Goal: Transaction & Acquisition: Purchase product/service

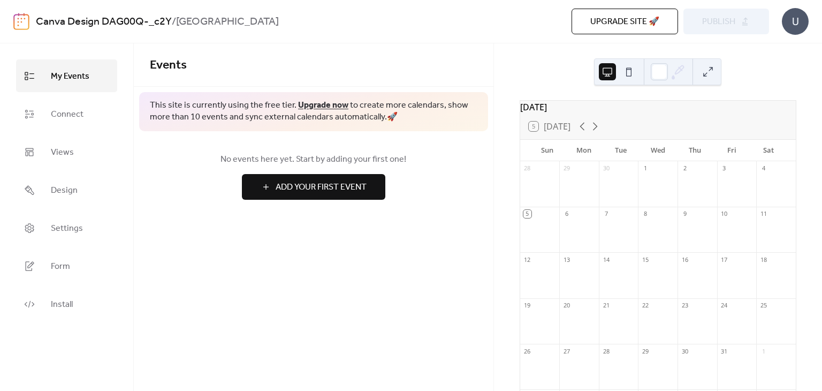
click at [793, 18] on div "U" at bounding box center [795, 21] width 27 height 27
click at [68, 117] on span "Connect" at bounding box center [67, 114] width 33 height 17
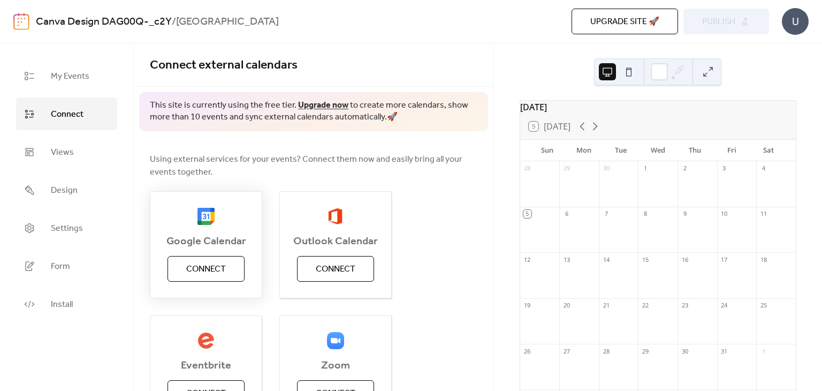
click at [215, 267] on span "Connect" at bounding box center [206, 269] width 40 height 13
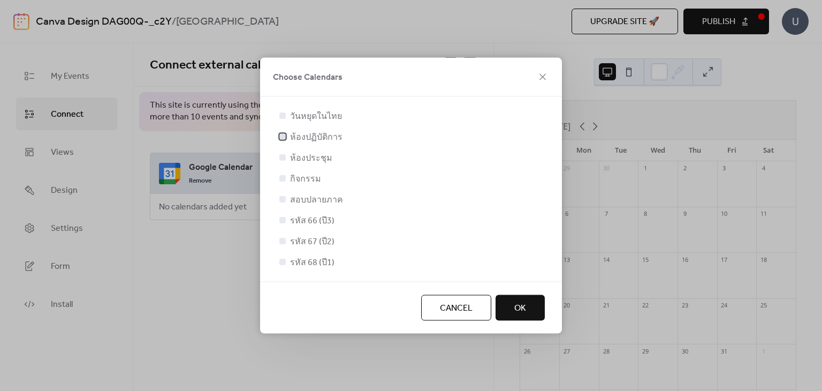
click at [283, 137] on div at bounding box center [282, 136] width 6 height 6
click at [284, 156] on div at bounding box center [282, 157] width 6 height 6
click at [277, 158] on div at bounding box center [282, 157] width 11 height 11
click at [281, 159] on div at bounding box center [282, 157] width 6 height 6
click at [284, 157] on div at bounding box center [282, 157] width 6 height 6
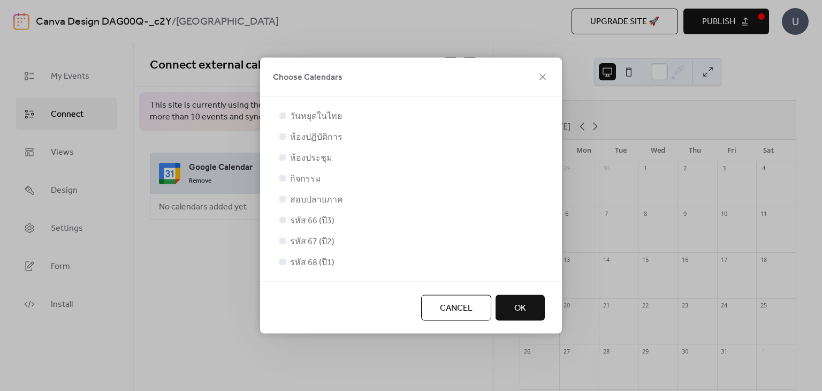
click at [278, 154] on div at bounding box center [282, 157] width 11 height 11
click at [280, 159] on div at bounding box center [282, 157] width 6 height 6
click at [281, 158] on div at bounding box center [282, 157] width 6 height 6
click at [283, 173] on div at bounding box center [282, 178] width 11 height 11
click at [284, 181] on div at bounding box center [282, 178] width 6 height 6
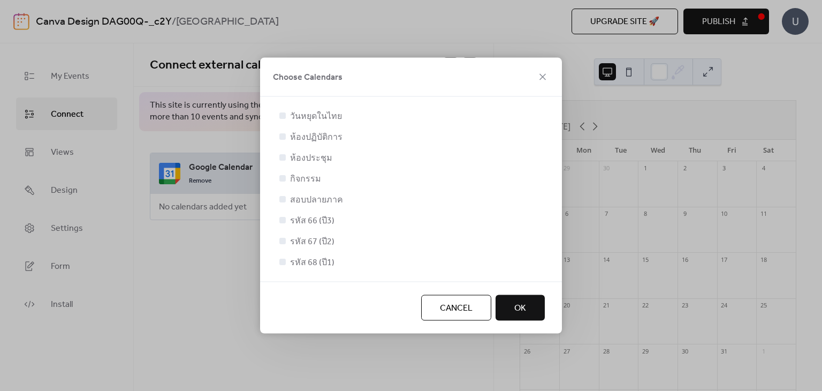
click at [283, 118] on div at bounding box center [282, 115] width 11 height 11
click at [283, 138] on icon at bounding box center [282, 136] width 4 height 4
click at [281, 137] on div at bounding box center [282, 136] width 6 height 6
click at [280, 159] on div at bounding box center [282, 157] width 6 height 6
click at [283, 159] on div at bounding box center [282, 157] width 6 height 6
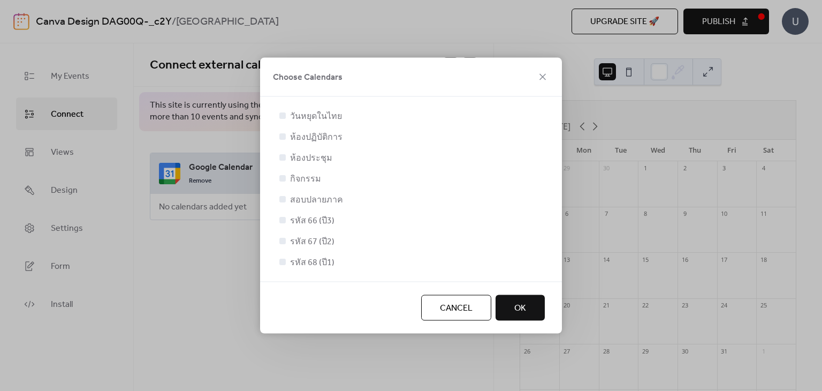
click at [283, 159] on div at bounding box center [282, 157] width 6 height 6
click at [286, 155] on div at bounding box center [282, 157] width 11 height 11
click at [280, 155] on div at bounding box center [282, 157] width 6 height 6
click at [285, 219] on div at bounding box center [282, 220] width 6 height 6
click at [519, 305] on span "OK" at bounding box center [520, 308] width 12 height 13
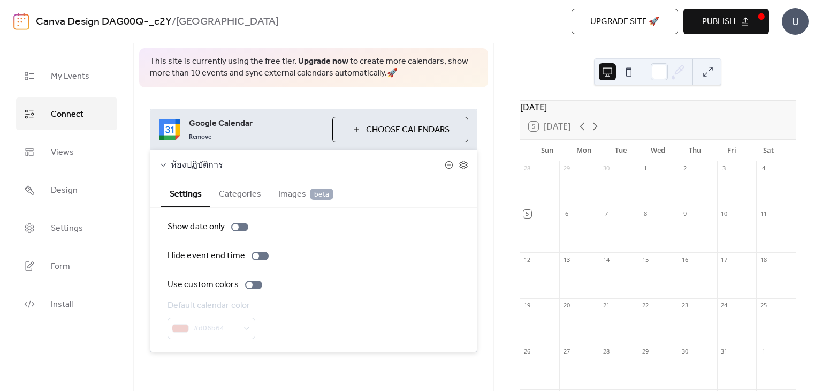
scroll to position [47, 0]
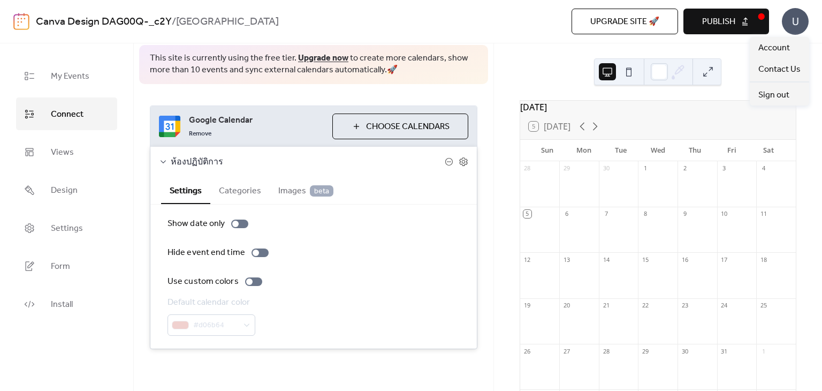
click at [797, 16] on div "U" at bounding box center [795, 21] width 27 height 27
click at [239, 192] on button "Categories" at bounding box center [239, 190] width 59 height 26
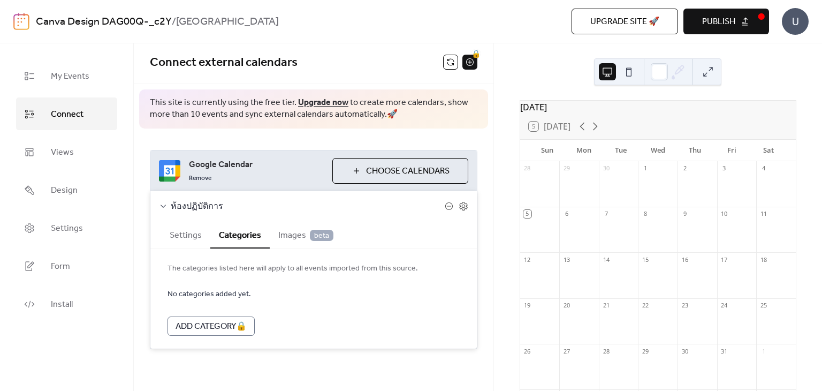
click at [286, 232] on span "Images beta" at bounding box center [305, 235] width 55 height 13
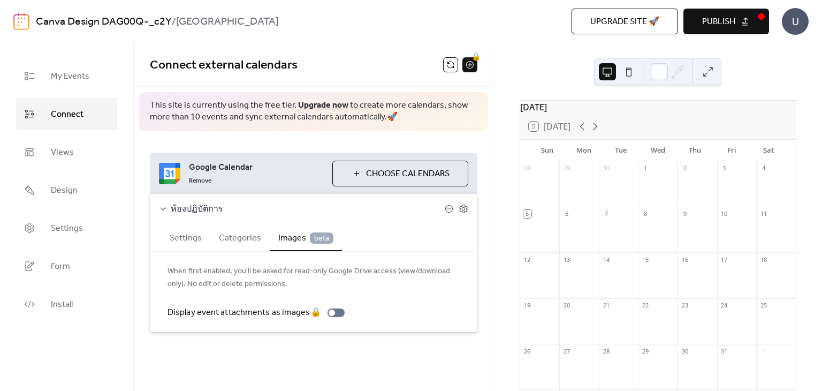
click at [246, 236] on button "Categories" at bounding box center [239, 237] width 59 height 26
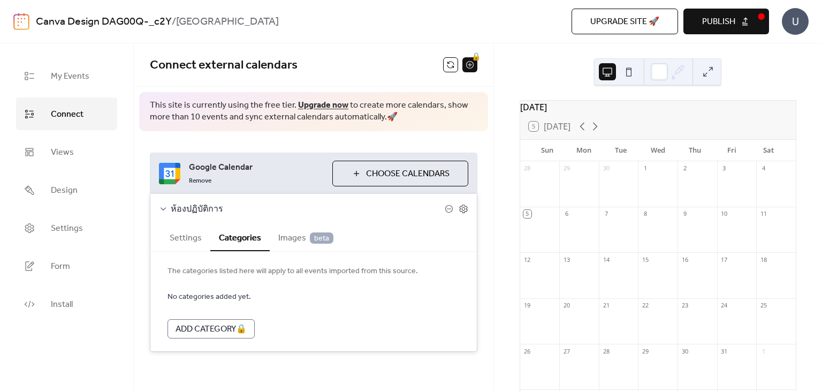
click at [206, 235] on button "Settings" at bounding box center [185, 237] width 49 height 26
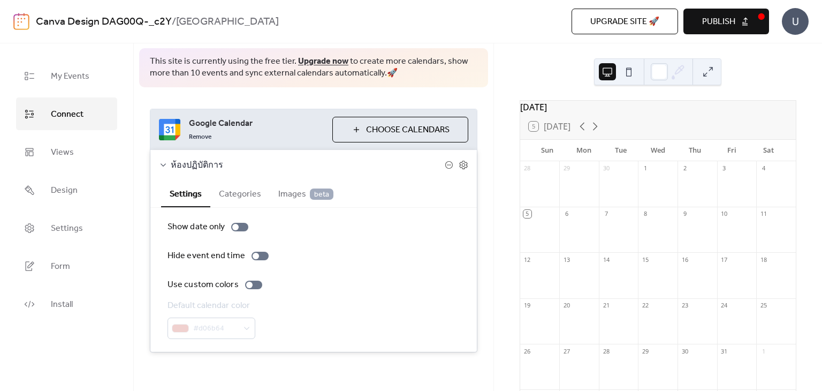
scroll to position [47, 0]
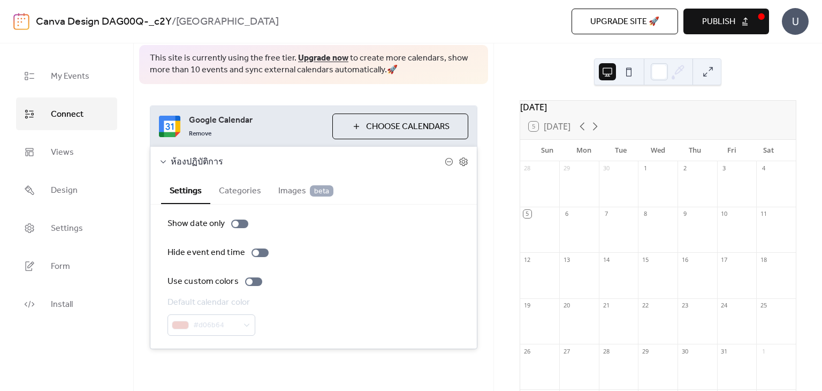
click at [462, 161] on icon at bounding box center [464, 162] width 10 height 10
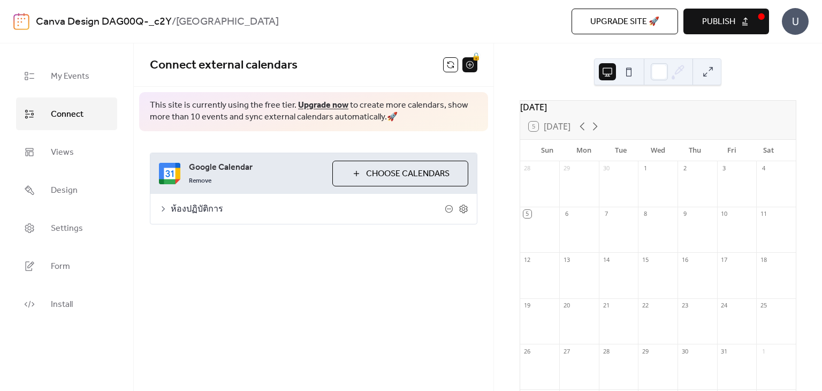
click at [180, 204] on span "ห้องปฏิบัติการ" at bounding box center [308, 209] width 274 height 13
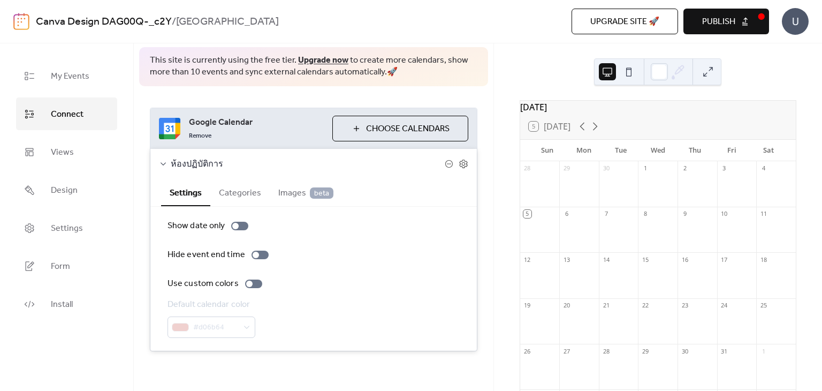
scroll to position [47, 0]
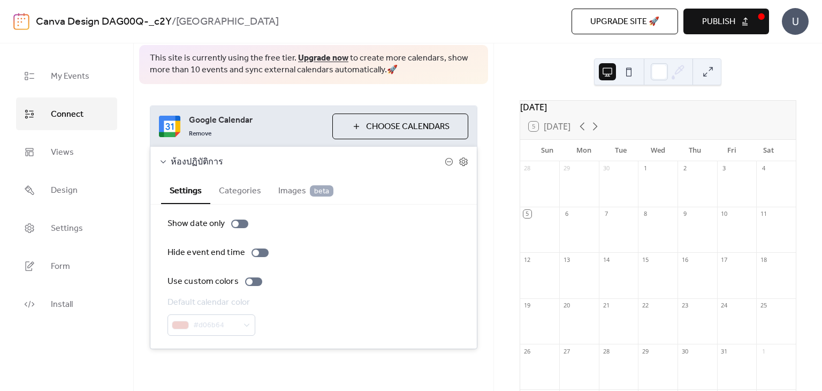
click at [165, 160] on icon at bounding box center [163, 161] width 5 height 3
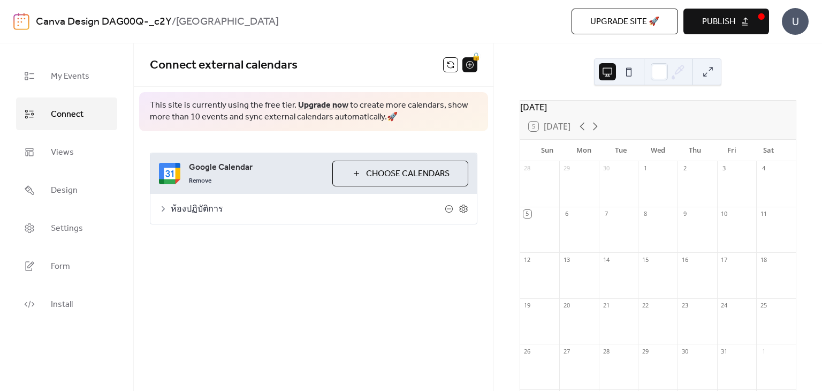
click at [384, 174] on span "Choose Calendars" at bounding box center [407, 173] width 83 height 13
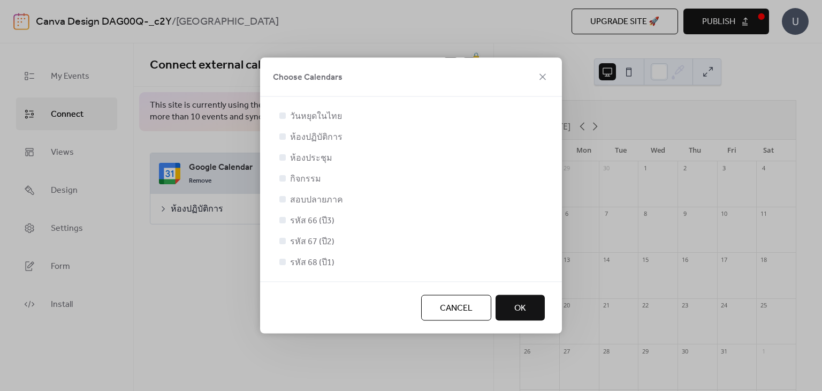
click at [282, 155] on div at bounding box center [282, 157] width 6 height 6
click at [455, 302] on span "Cancel" at bounding box center [456, 308] width 33 height 13
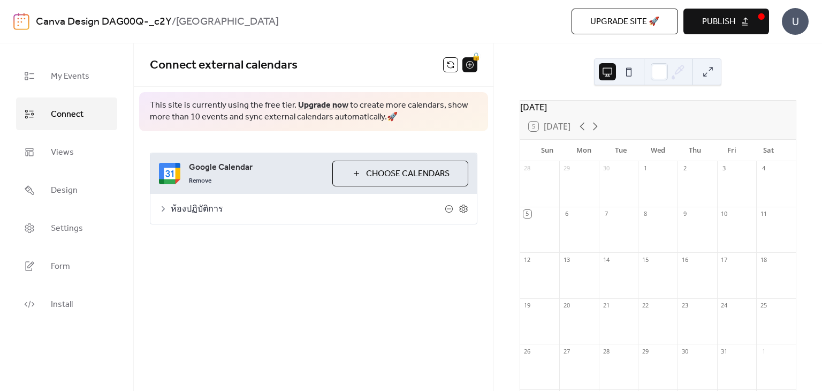
click at [396, 173] on span "Choose Calendars" at bounding box center [407, 173] width 83 height 13
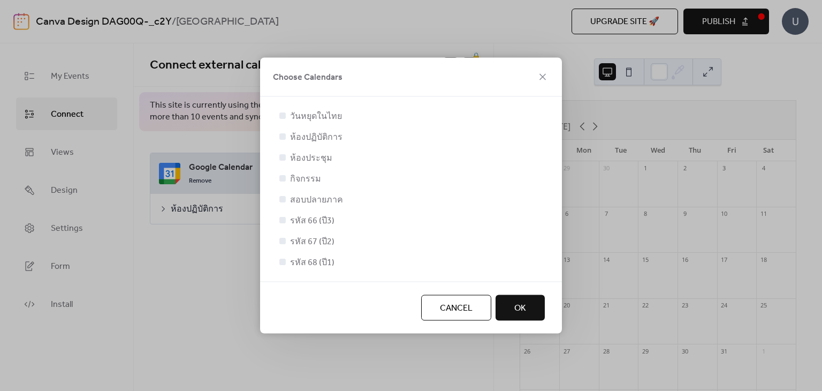
click at [518, 304] on span "OK" at bounding box center [520, 308] width 12 height 13
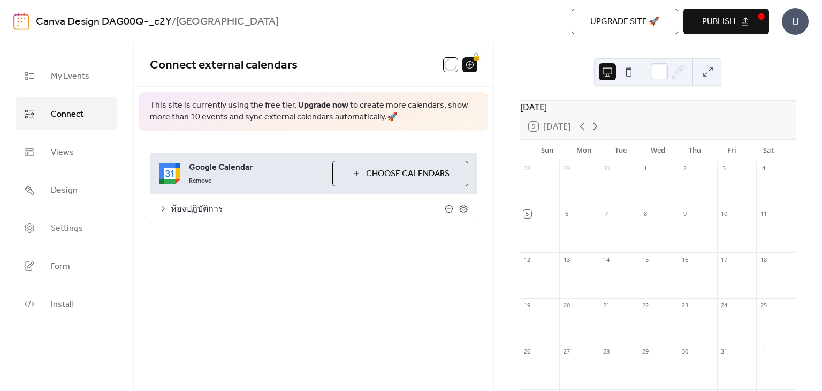
click at [367, 176] on span "Choose Calendars" at bounding box center [407, 173] width 83 height 13
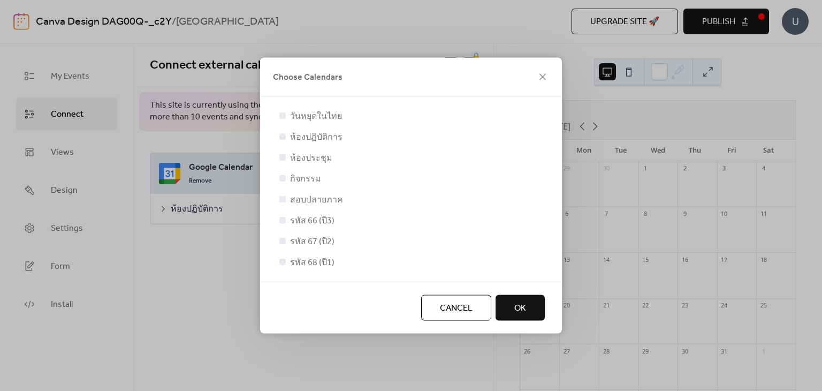
click at [281, 196] on div at bounding box center [282, 199] width 6 height 6
click at [525, 304] on span "OK" at bounding box center [520, 308] width 12 height 13
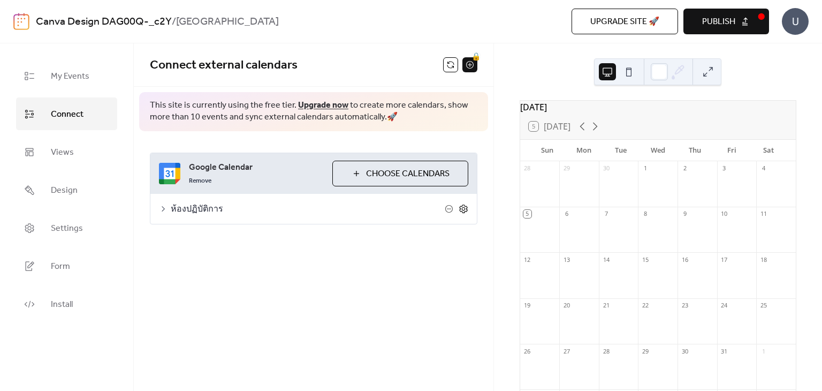
click at [460, 207] on icon at bounding box center [464, 209] width 10 height 10
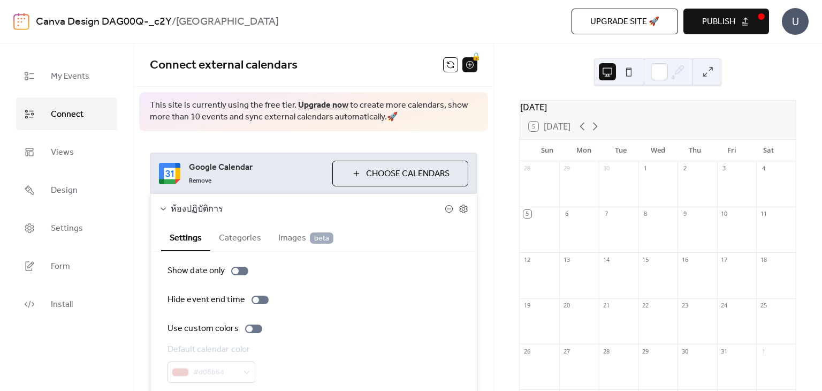
click at [291, 236] on span "Images beta" at bounding box center [305, 238] width 55 height 13
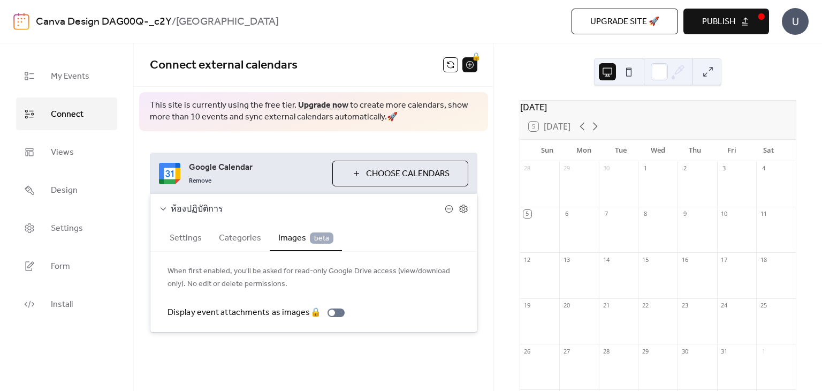
click at [239, 244] on button "Categories" at bounding box center [239, 237] width 59 height 26
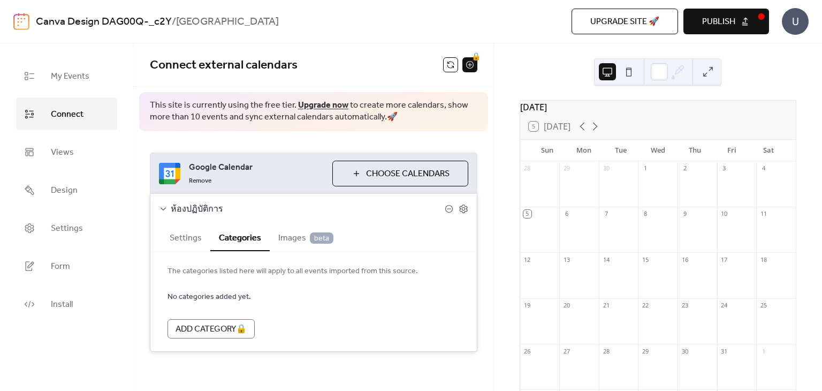
click at [196, 229] on button "Settings" at bounding box center [185, 237] width 49 height 26
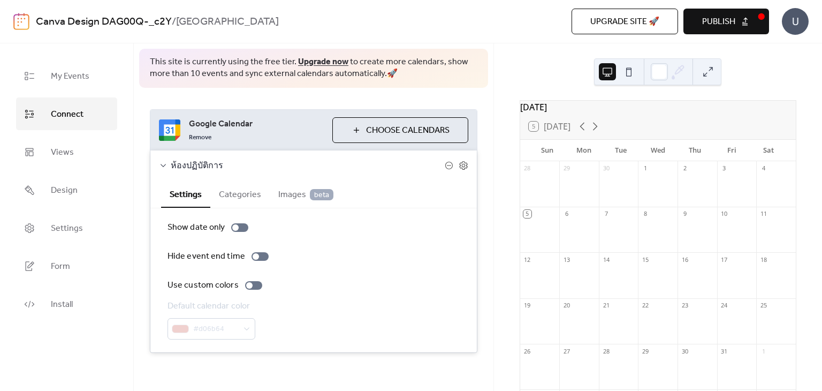
scroll to position [47, 0]
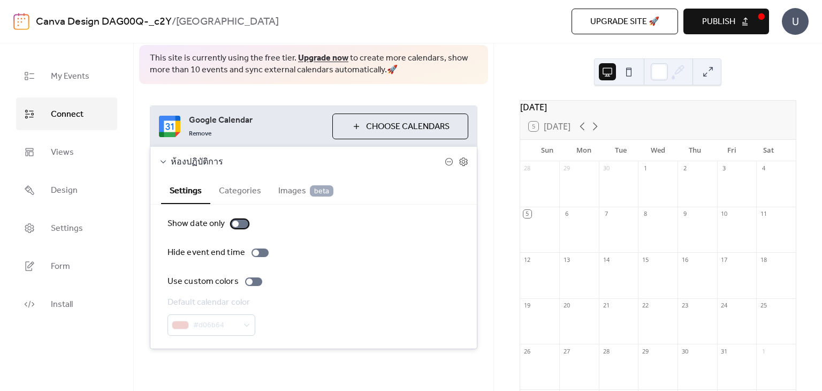
click at [233, 223] on div at bounding box center [235, 223] width 6 height 6
click at [235, 224] on div at bounding box center [239, 223] width 17 height 9
click at [240, 226] on div at bounding box center [239, 223] width 17 height 9
click at [241, 225] on div at bounding box center [239, 223] width 17 height 9
click at [626, 75] on button at bounding box center [628, 71] width 17 height 17
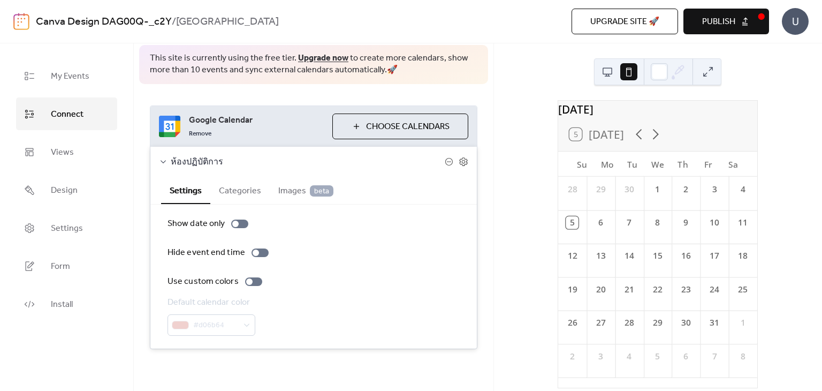
click at [610, 72] on button at bounding box center [607, 71] width 17 height 17
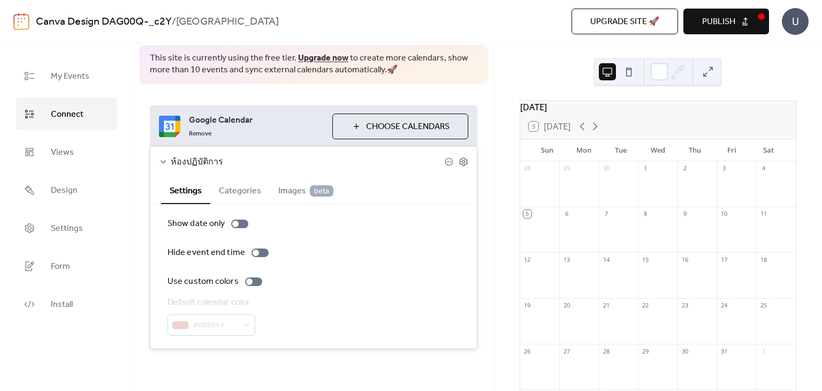
click at [242, 190] on button "Categories" at bounding box center [239, 190] width 59 height 26
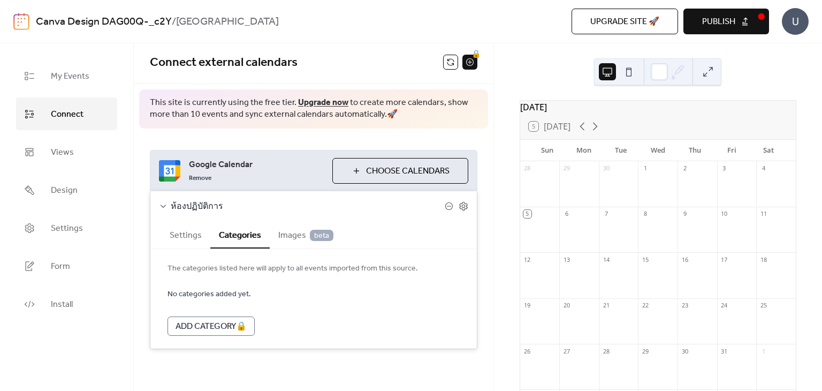
click at [124, 328] on div "My Events Connect Views Design Settings Form Install" at bounding box center [67, 216] width 134 height 347
click at [477, 185] on div "Google Calendar Remove Choose Calendars ห้องปฏิบัติการ Settings Categories Imag…" at bounding box center [314, 249] width 360 height 242
click at [476, 164] on div "Google Calendar Remove Choose Calendars ห้องปฏิบัติการ Settings Categories Imag…" at bounding box center [314, 249] width 360 height 242
click at [75, 79] on span "My Events" at bounding box center [70, 76] width 39 height 17
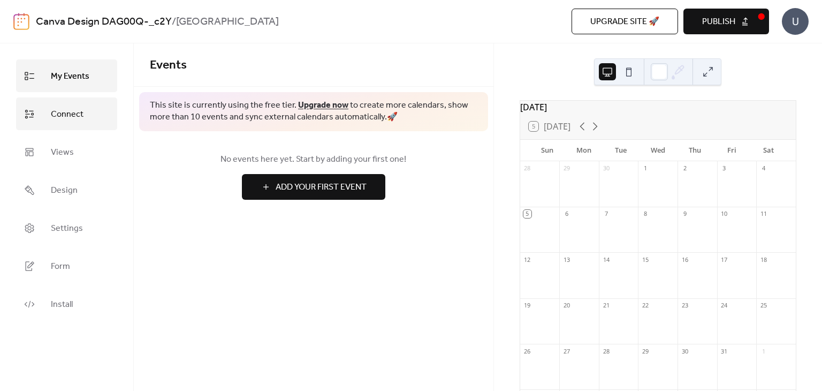
click at [78, 111] on span "Connect" at bounding box center [67, 114] width 33 height 17
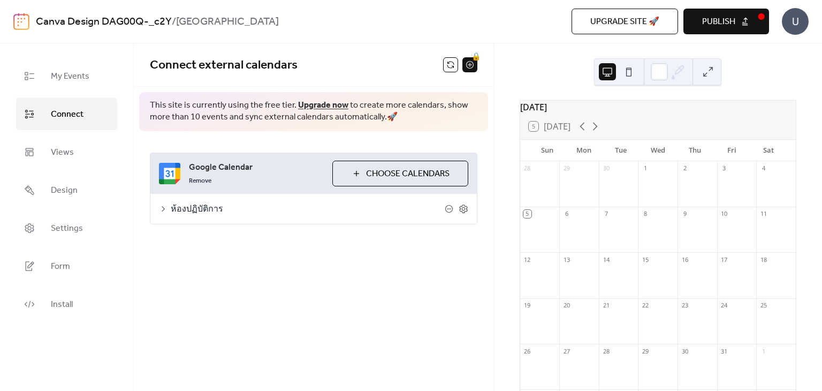
click at [219, 292] on div "Connect external calendars 🔒 This site is currently using the free tier. Upgrad…" at bounding box center [314, 216] width 360 height 347
click at [89, 152] on link "Views" at bounding box center [66, 151] width 101 height 33
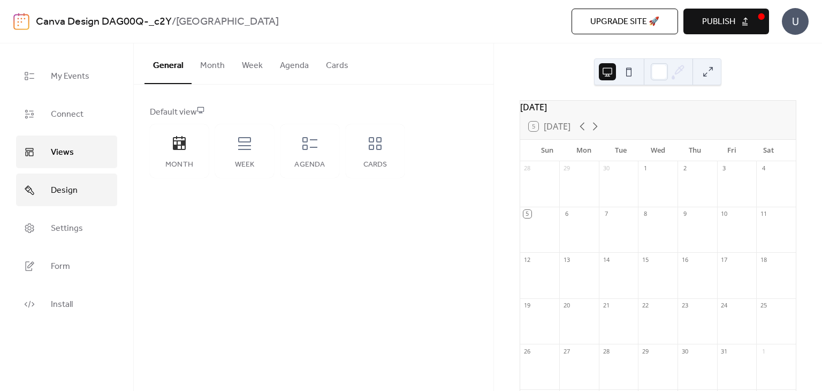
click at [75, 186] on span "Design" at bounding box center [64, 190] width 27 height 17
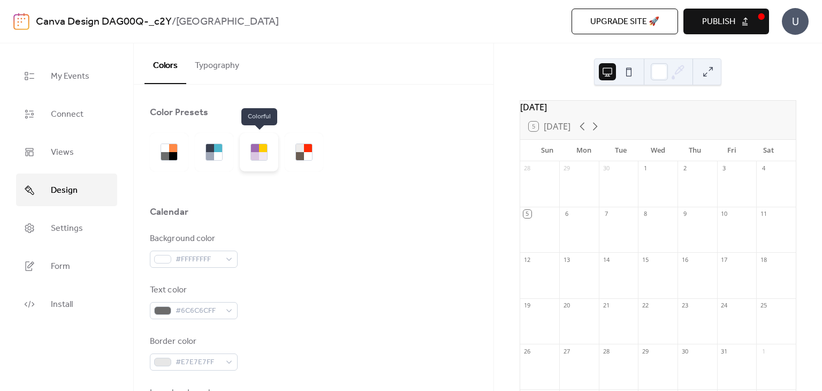
click at [260, 155] on div at bounding box center [263, 156] width 8 height 8
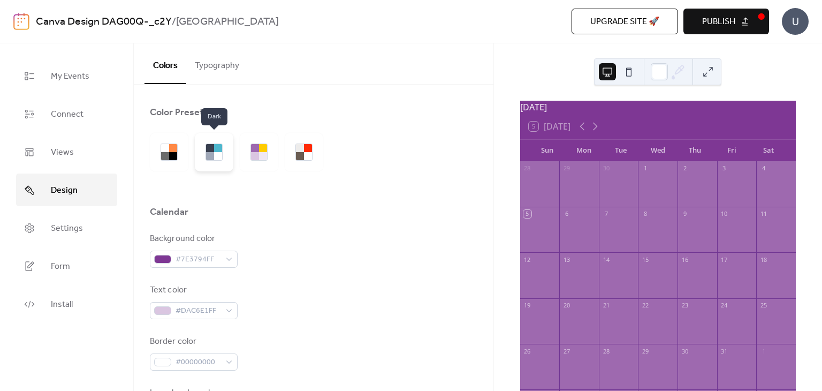
click at [216, 159] on div at bounding box center [218, 156] width 8 height 8
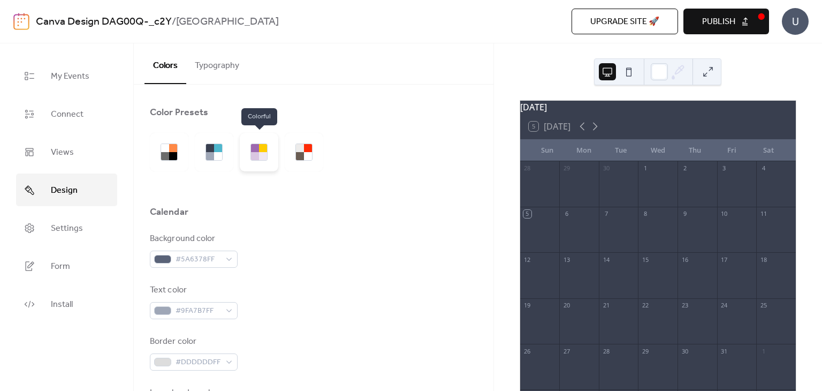
click at [262, 157] on div at bounding box center [263, 156] width 8 height 8
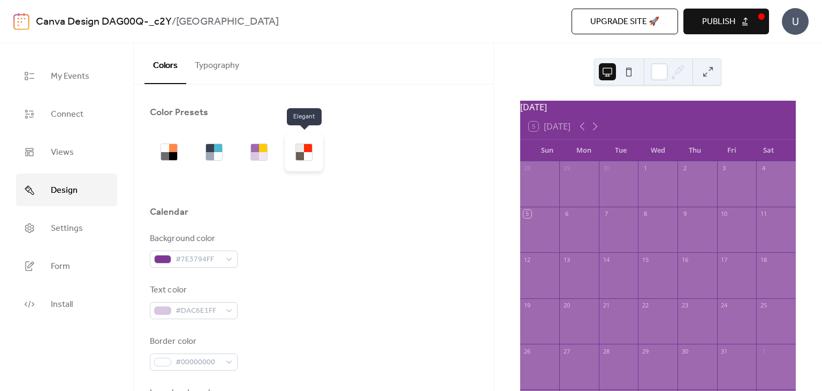
click at [318, 157] on div at bounding box center [304, 152] width 39 height 39
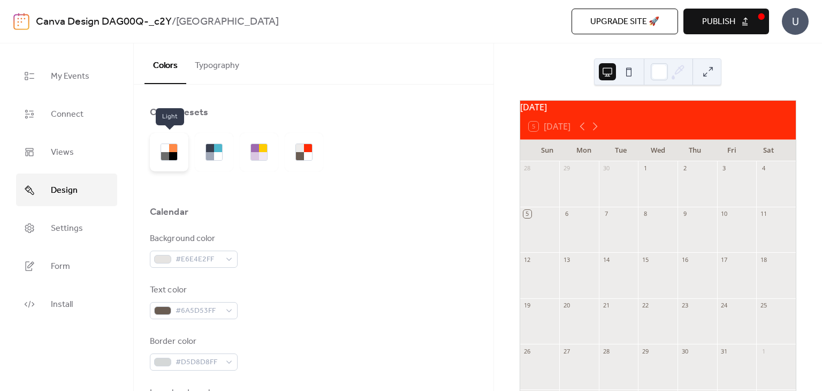
click at [174, 152] on div at bounding box center [173, 156] width 8 height 8
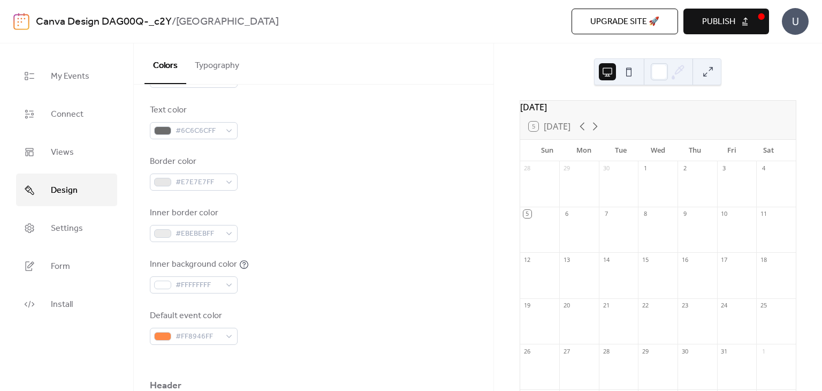
scroll to position [214, 0]
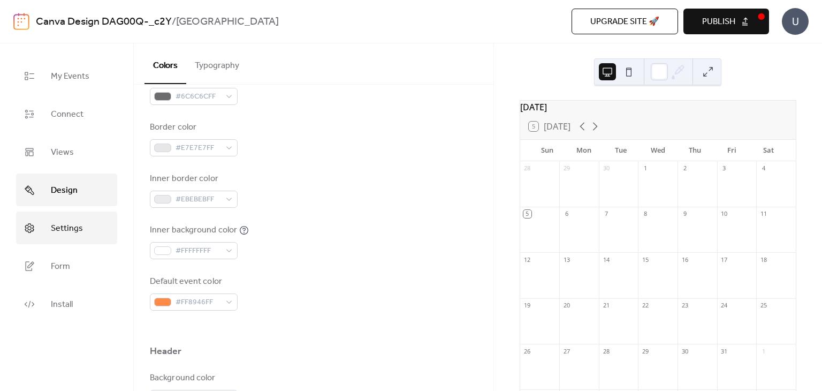
click at [66, 226] on span "Settings" at bounding box center [67, 228] width 32 height 17
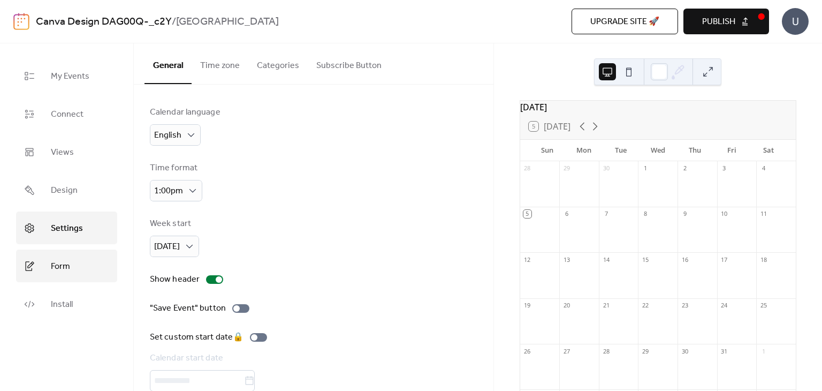
click at [72, 269] on link "Form" at bounding box center [66, 265] width 101 height 33
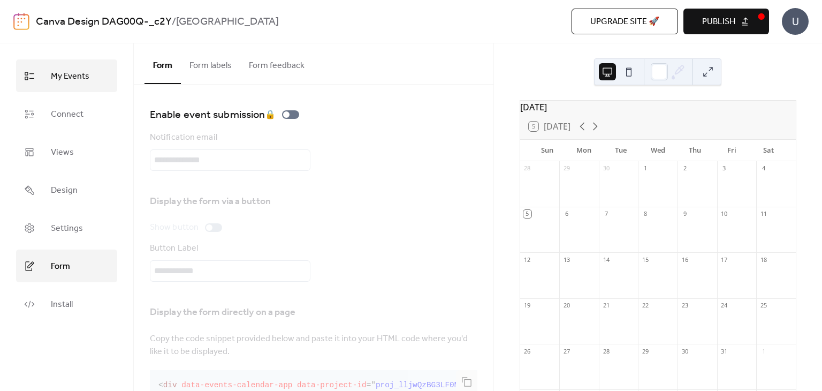
click at [66, 81] on span "My Events" at bounding box center [70, 76] width 39 height 17
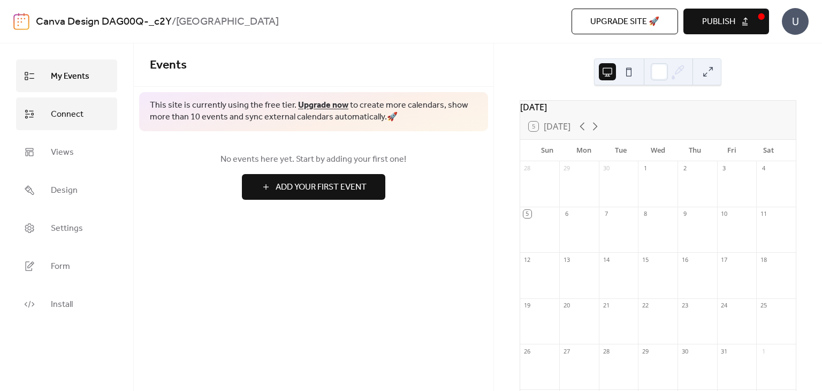
click at [58, 108] on span "Connect" at bounding box center [67, 114] width 33 height 17
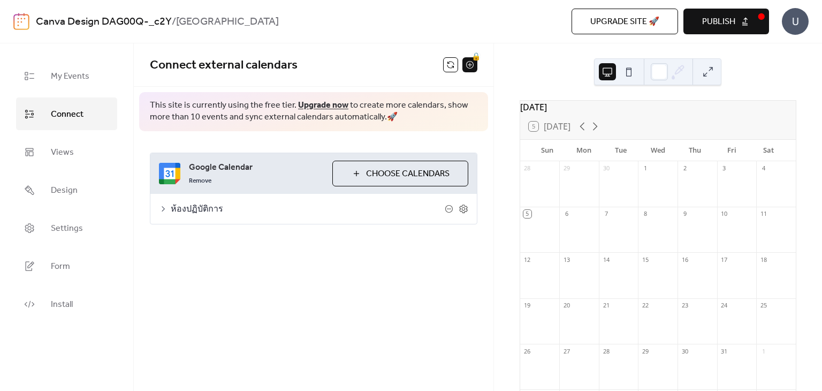
click at [288, 255] on div "Connect external calendars 🔒 This site is currently using the free tier. Upgrad…" at bounding box center [314, 155] width 360 height 224
click at [315, 101] on link "Upgrade now" at bounding box center [323, 105] width 50 height 17
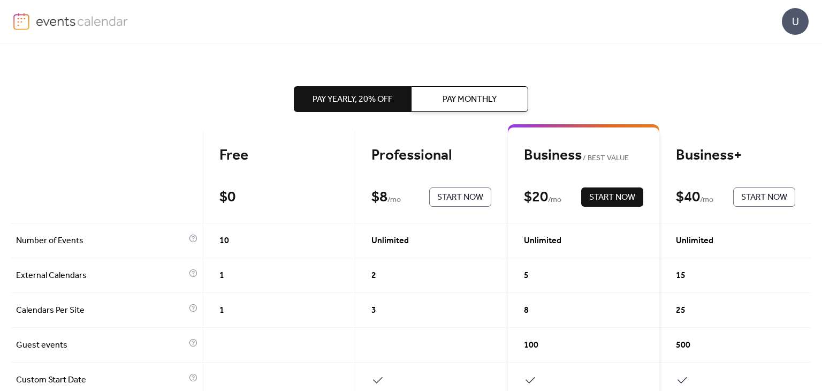
scroll to position [107, 0]
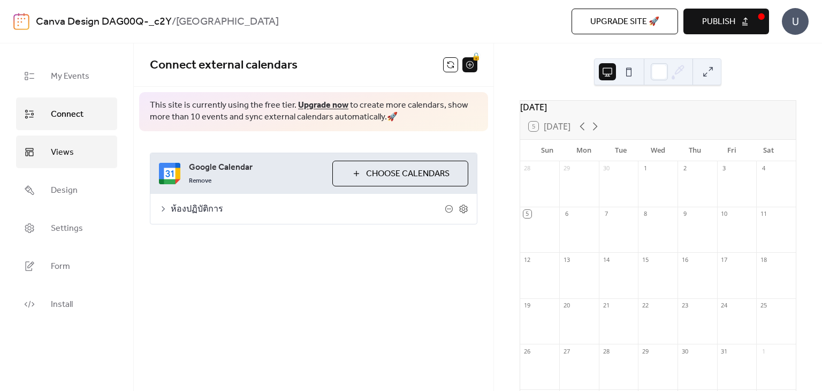
click at [67, 144] on span "Views" at bounding box center [62, 152] width 23 height 17
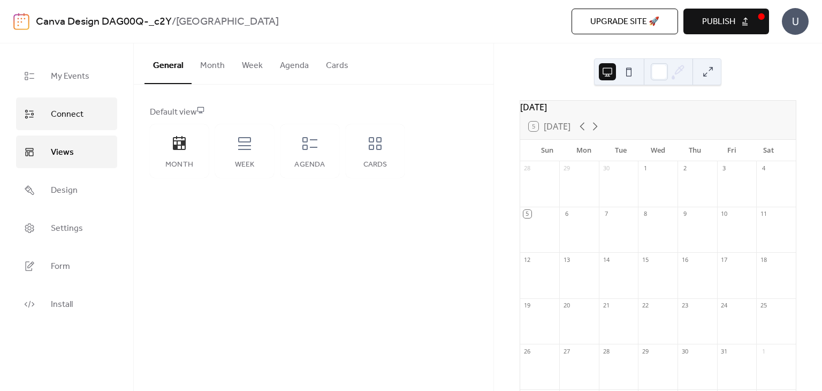
click at [76, 120] on span "Connect" at bounding box center [67, 114] width 33 height 17
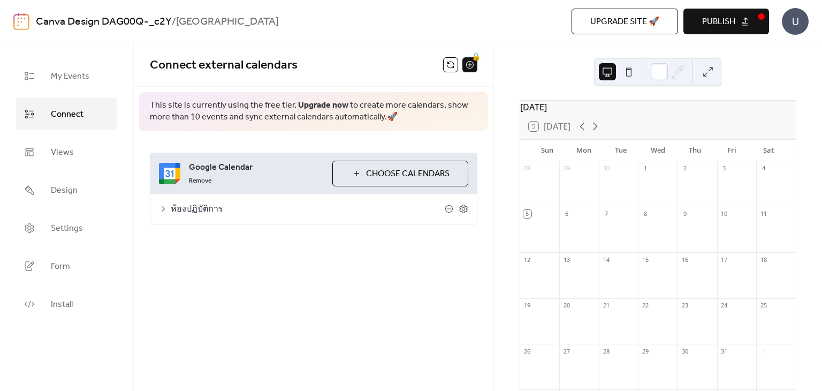
click at [367, 285] on div "Connect external calendars 🔒 This site is currently using the free tier. Upgrad…" at bounding box center [314, 216] width 360 height 347
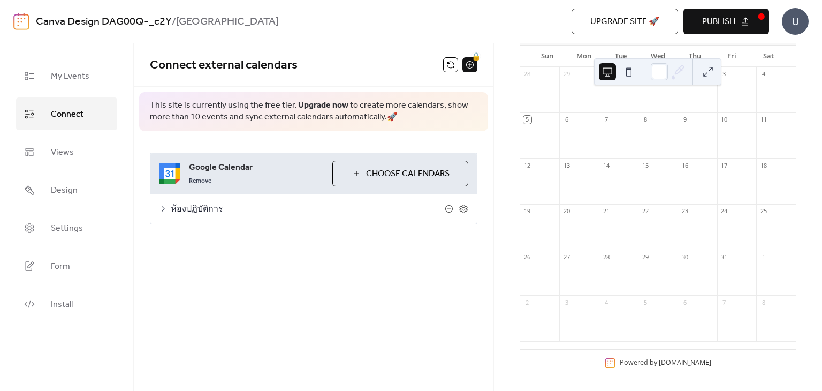
scroll to position [100, 0]
click at [646, 18] on span "Upgrade site 🚀" at bounding box center [624, 22] width 69 height 13
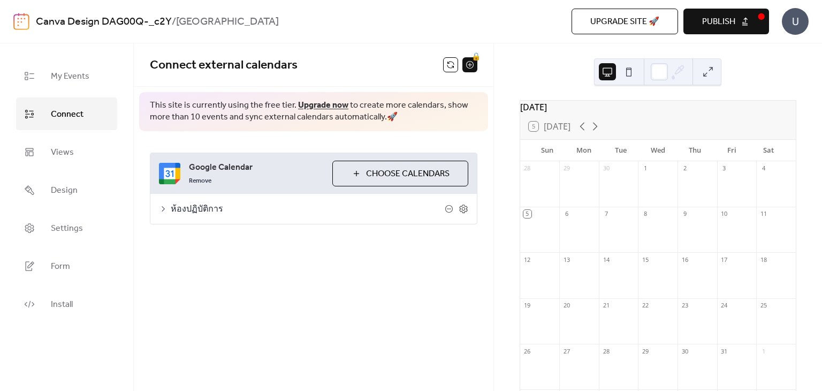
click at [717, 28] on span "Publish" at bounding box center [718, 22] width 33 height 13
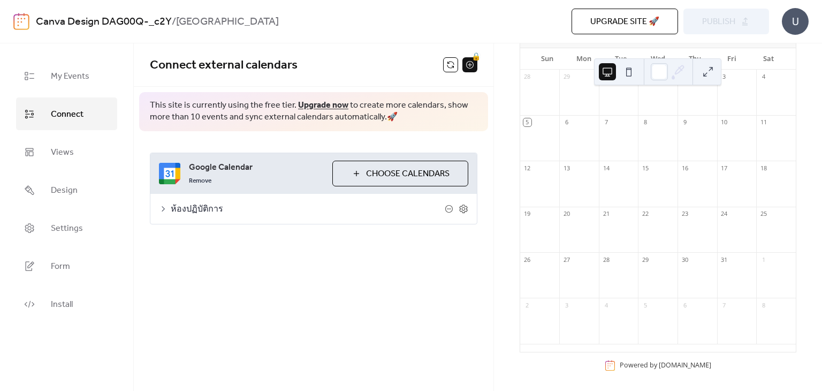
scroll to position [100, 0]
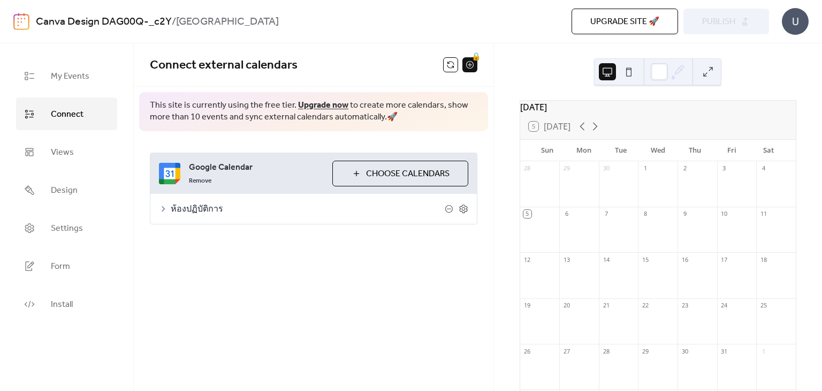
click at [377, 169] on span "Choose Calendars" at bounding box center [407, 173] width 83 height 13
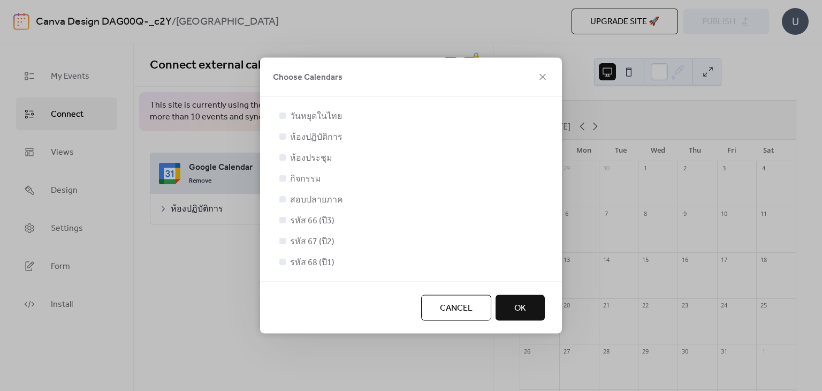
click at [524, 308] on span "OK" at bounding box center [520, 308] width 12 height 13
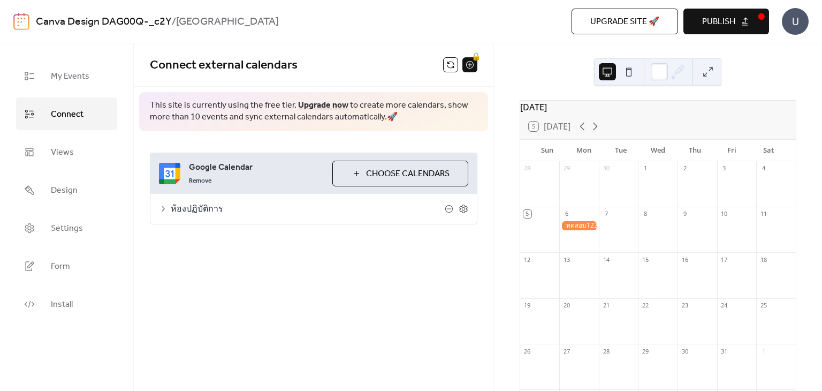
click at [350, 284] on div "Connect external calendars 🔒 This site is currently using the free tier. Upgrad…" at bounding box center [314, 216] width 360 height 347
click at [796, 21] on div "U" at bounding box center [795, 21] width 27 height 27
click at [777, 49] on span "Account" at bounding box center [774, 48] width 32 height 13
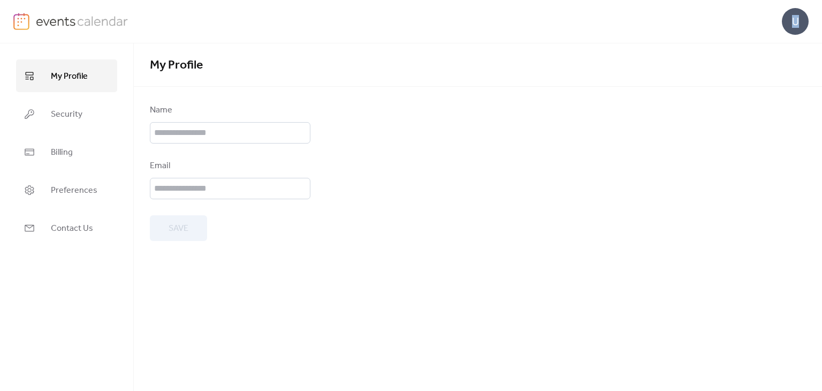
click at [795, 23] on div "U" at bounding box center [795, 21] width 27 height 27
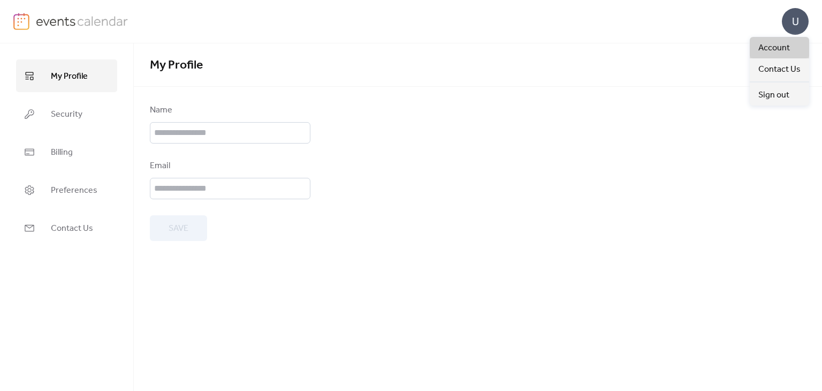
click at [777, 42] on span "Account" at bounding box center [774, 48] width 32 height 13
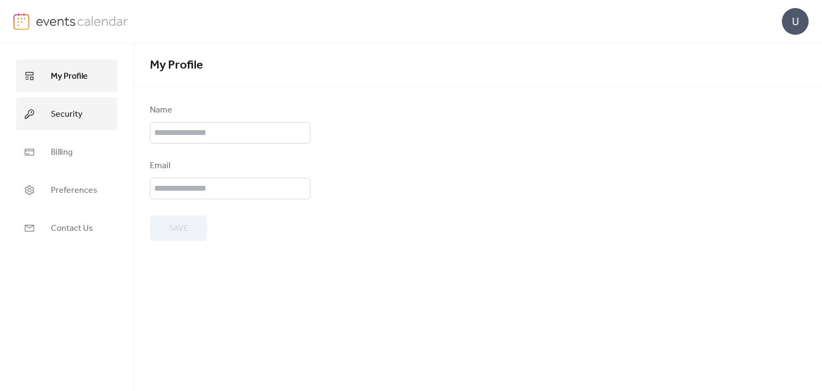
click at [82, 115] on link "Security" at bounding box center [66, 113] width 101 height 33
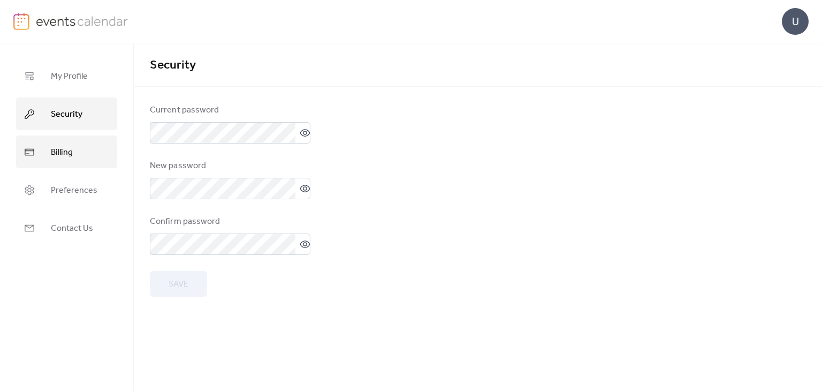
click at [71, 146] on span "Billing" at bounding box center [62, 152] width 22 height 17
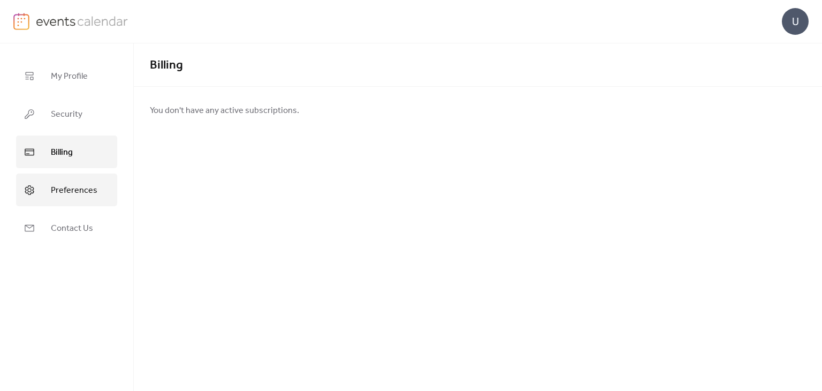
click at [60, 190] on span "Preferences" at bounding box center [74, 190] width 47 height 17
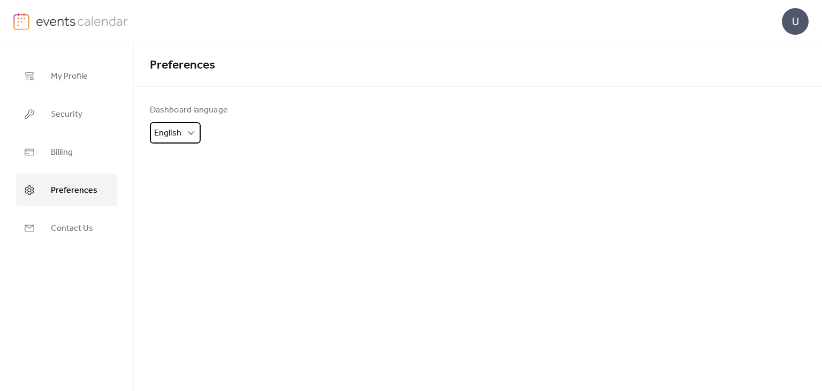
click at [175, 135] on span "English" at bounding box center [167, 133] width 27 height 17
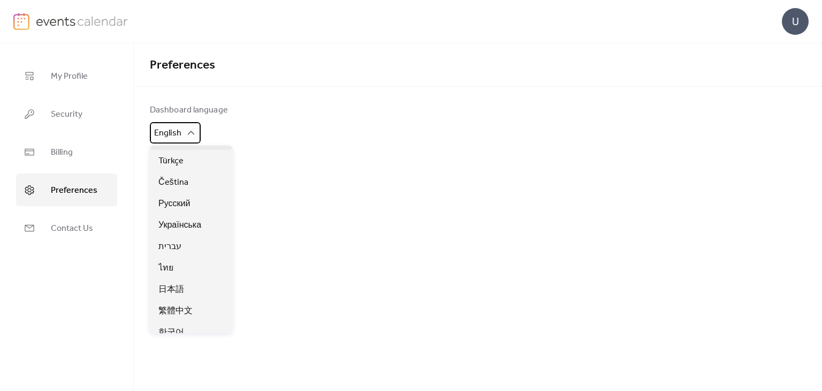
scroll to position [304, 0]
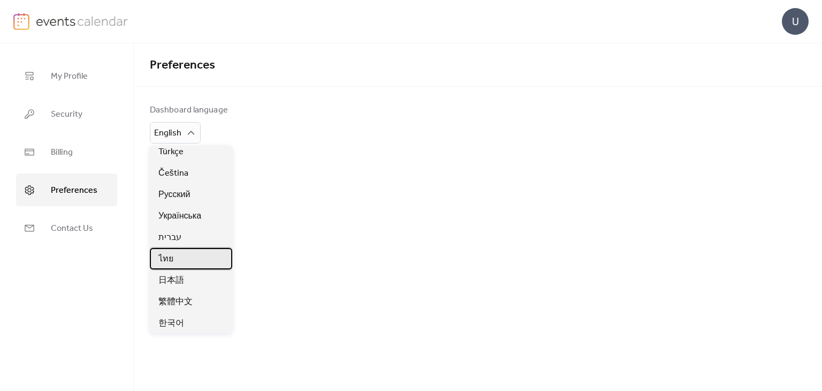
click at [174, 260] on div "ไทย" at bounding box center [191, 258] width 82 height 21
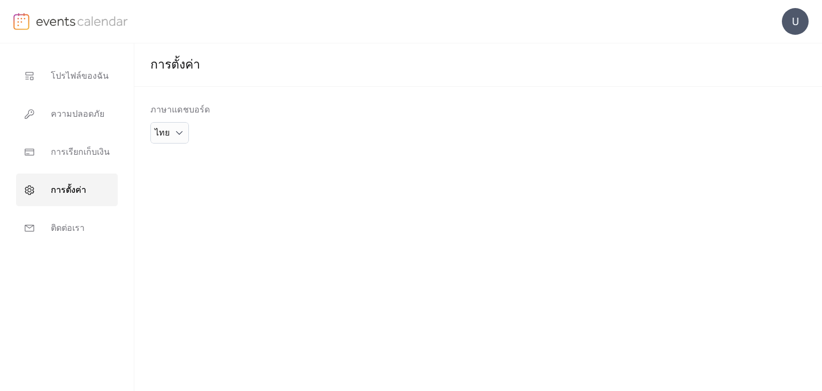
click at [307, 215] on div "การตั้งค่า ภาษาแดชบอร์ด ไทย" at bounding box center [478, 216] width 688 height 347
click at [793, 16] on div "U" at bounding box center [795, 21] width 27 height 27
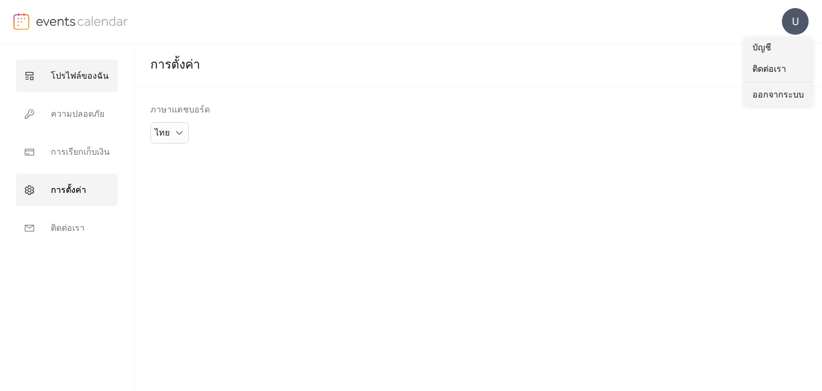
click at [80, 70] on span "โปรไฟล์ของฉัน" at bounding box center [80, 76] width 58 height 17
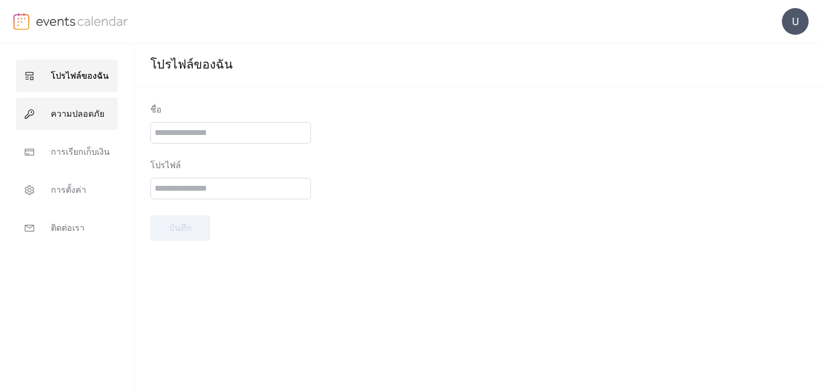
click at [101, 119] on link "ความปลอดภัย" at bounding box center [67, 113] width 102 height 33
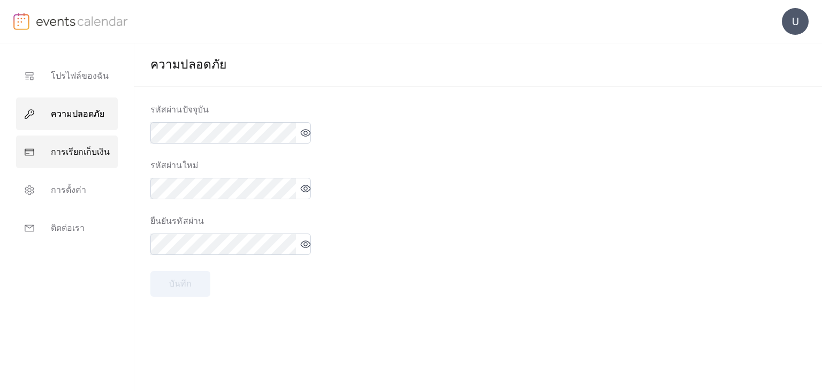
click at [92, 155] on span "การเรียกเก็บเงิน" at bounding box center [80, 152] width 59 height 17
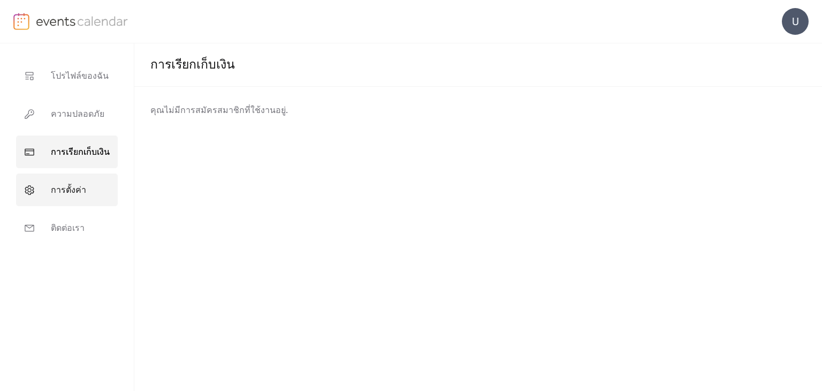
click at [79, 190] on span "การตั้งค่า" at bounding box center [68, 190] width 35 height 17
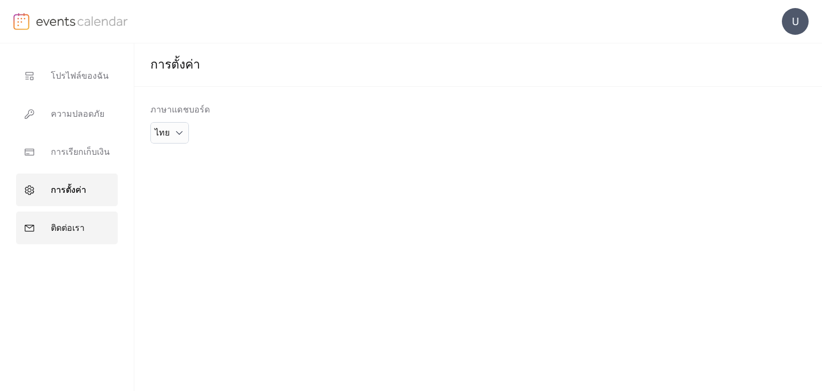
click at [77, 212] on link "ติดต่อเรา" at bounding box center [67, 227] width 102 height 33
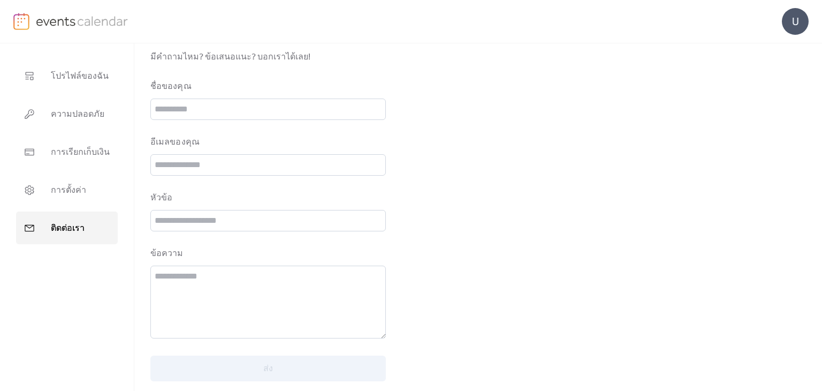
scroll to position [65, 0]
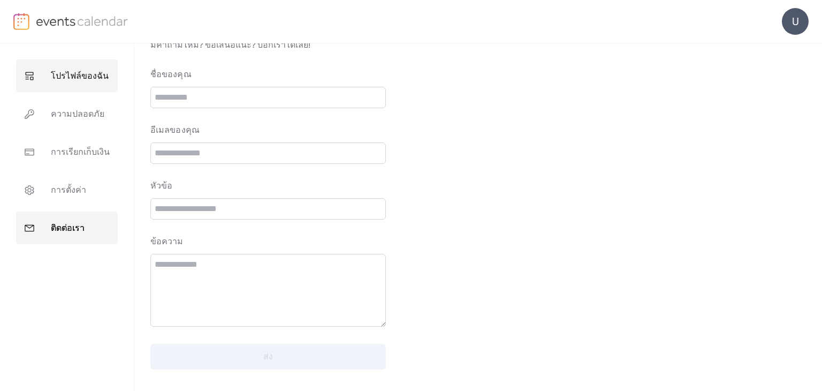
click at [93, 82] on span "โปรไฟล์ของฉัน" at bounding box center [80, 76] width 58 height 17
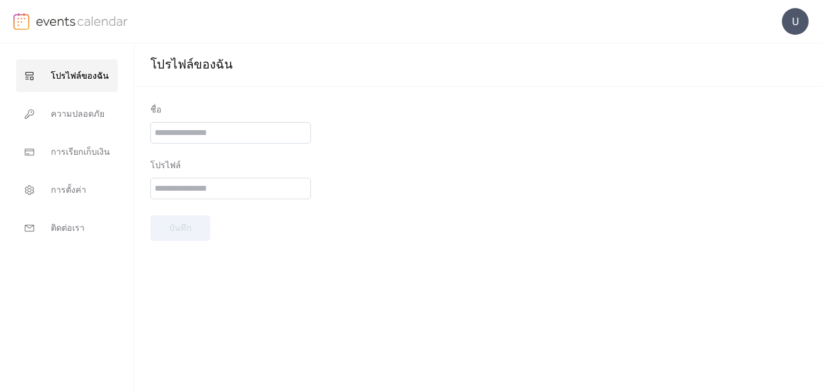
click at [83, 71] on span "โปรไฟล์ของฉัน" at bounding box center [80, 76] width 58 height 17
click at [43, 17] on img at bounding box center [82, 21] width 93 height 16
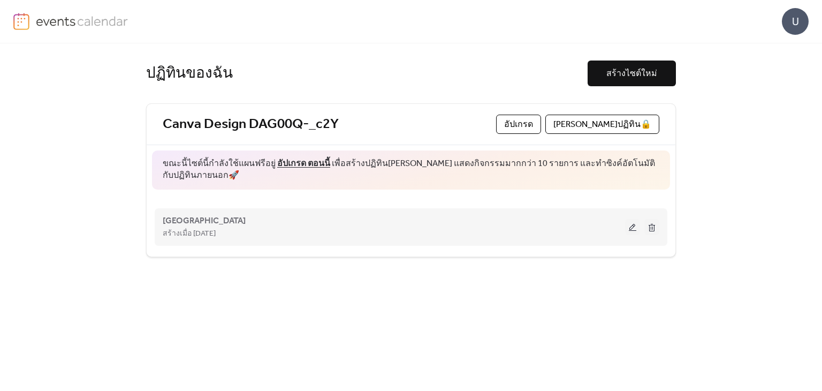
click at [380, 227] on div "สร้างเมื่อ [DATE]" at bounding box center [394, 233] width 462 height 13
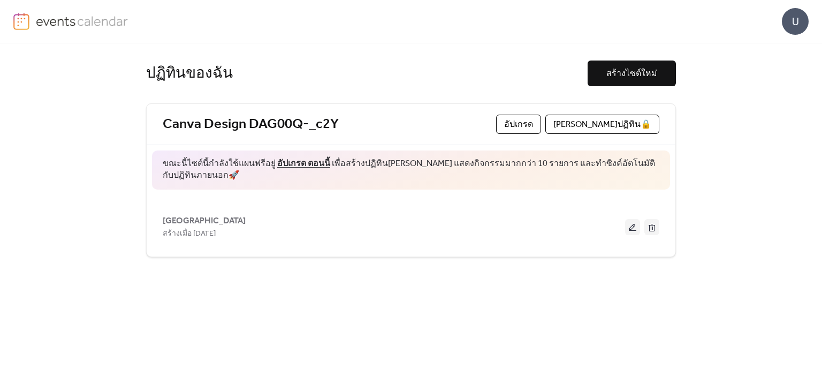
click at [630, 219] on button at bounding box center [632, 227] width 15 height 16
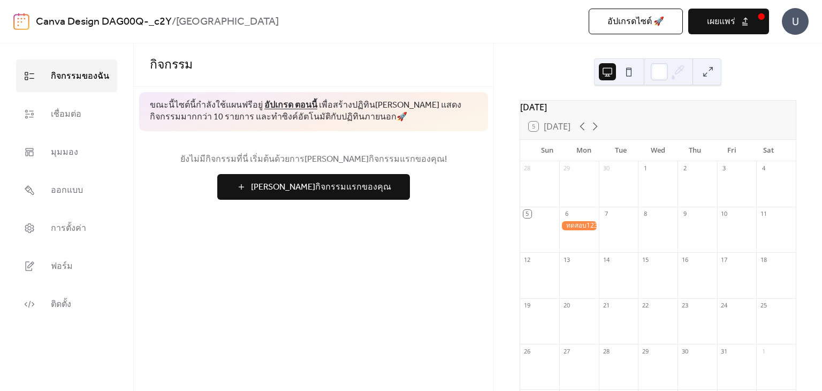
click at [430, 249] on div "กิจกรรม ขณะนี้ไซต์นี้กำลังใช้แผนฟรีอยู่ อัปเกรด ตอนนี้ เพื่อสร้างปฏิทิน[PERSON_…" at bounding box center [314, 216] width 360 height 347
click at [68, 110] on span "เชื่อมต่อ" at bounding box center [66, 114] width 30 height 17
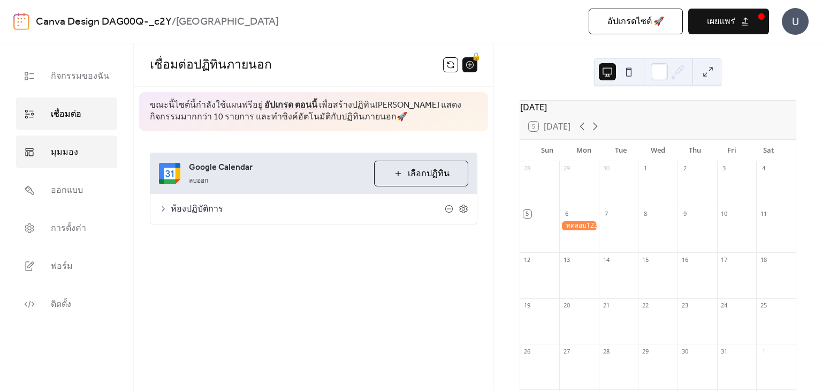
click at [68, 155] on span "มุมมอง" at bounding box center [64, 152] width 27 height 17
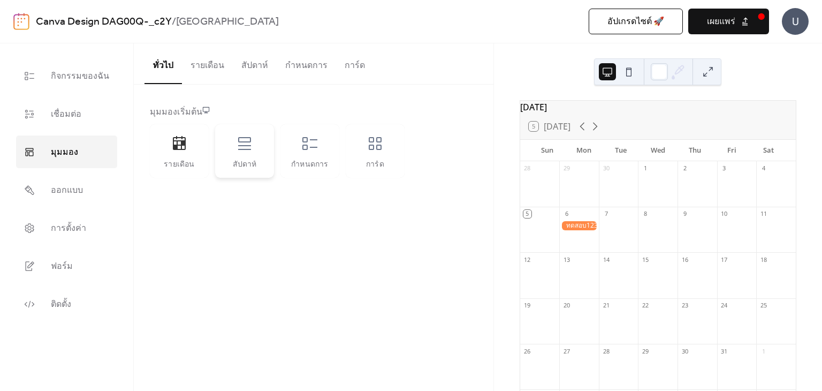
click at [240, 150] on icon at bounding box center [244, 143] width 17 height 17
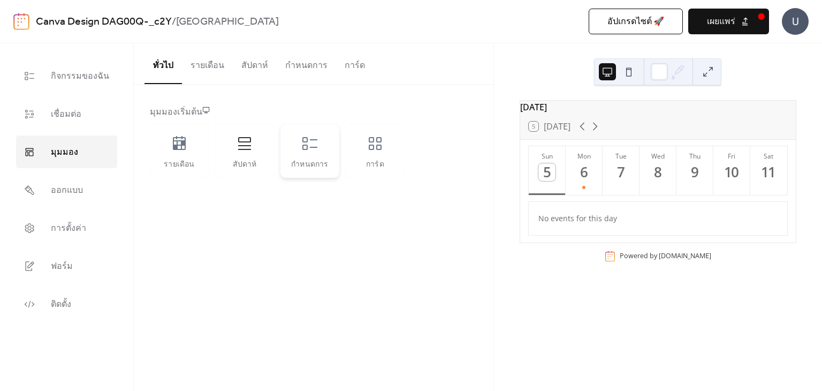
click at [290, 150] on div "กำหนดการ" at bounding box center [309, 151] width 59 height 54
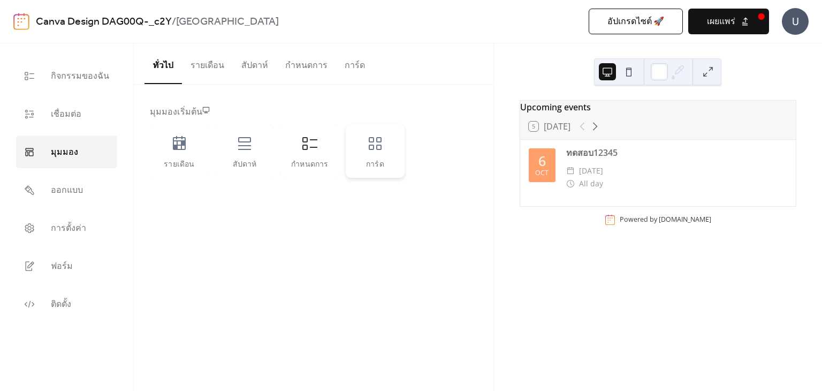
click at [372, 152] on div "การ์ด" at bounding box center [375, 151] width 59 height 54
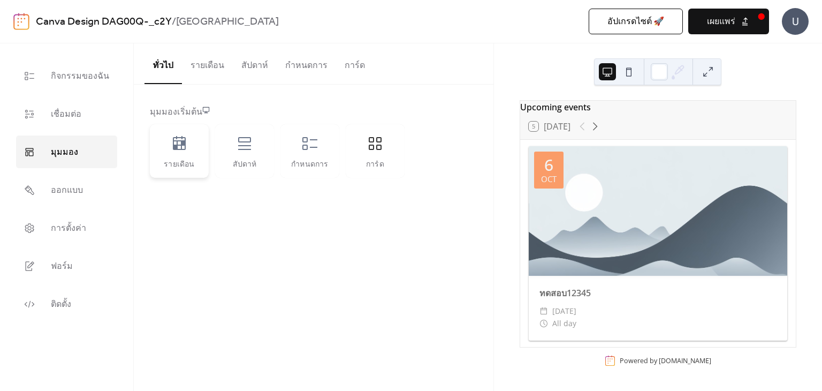
click at [180, 154] on div "รายเดือน" at bounding box center [179, 151] width 59 height 54
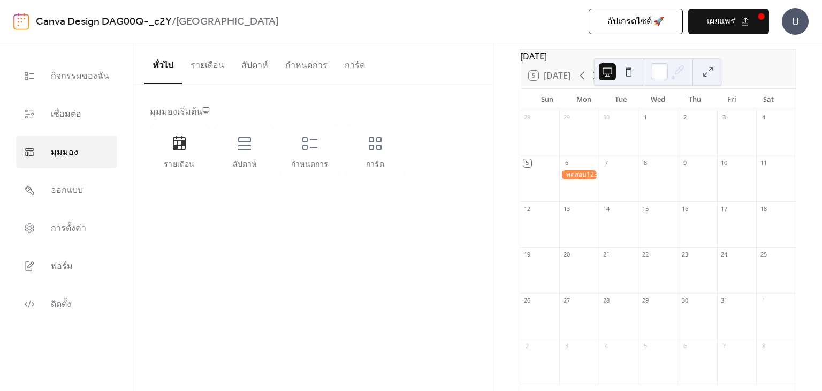
scroll to position [54, 0]
click at [629, 72] on button at bounding box center [628, 71] width 17 height 17
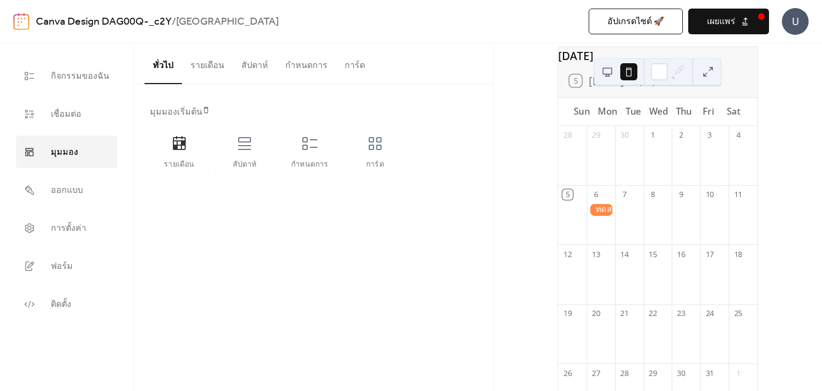
scroll to position [36, 0]
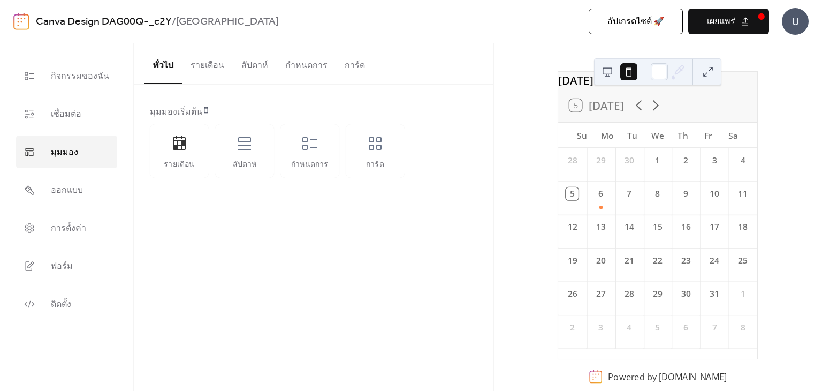
click at [609, 69] on button at bounding box center [607, 71] width 17 height 17
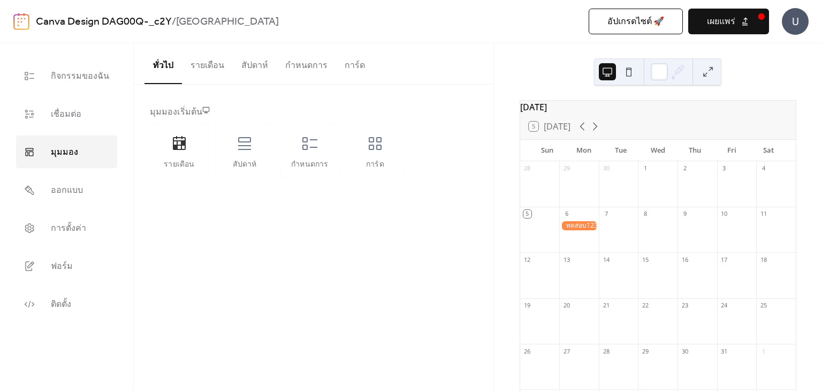
click at [745, 25] on button "เผยแพร่" at bounding box center [728, 22] width 81 height 26
click at [655, 28] on span "อัปเกรดไซต์ 🚀" at bounding box center [635, 22] width 57 height 13
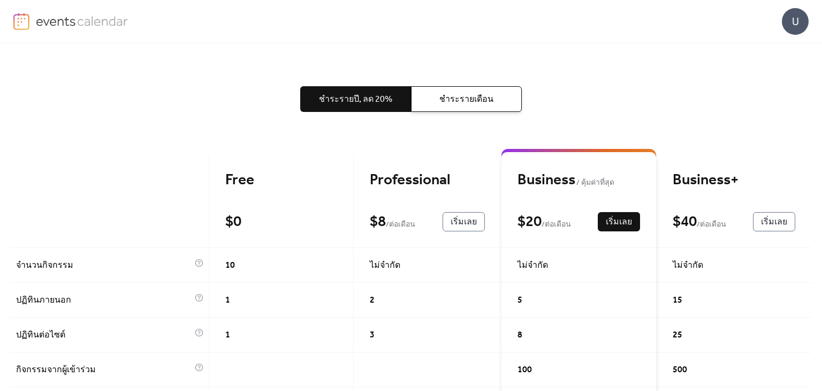
click at [482, 100] on span "ชำระรายเดือน" at bounding box center [466, 99] width 54 height 13
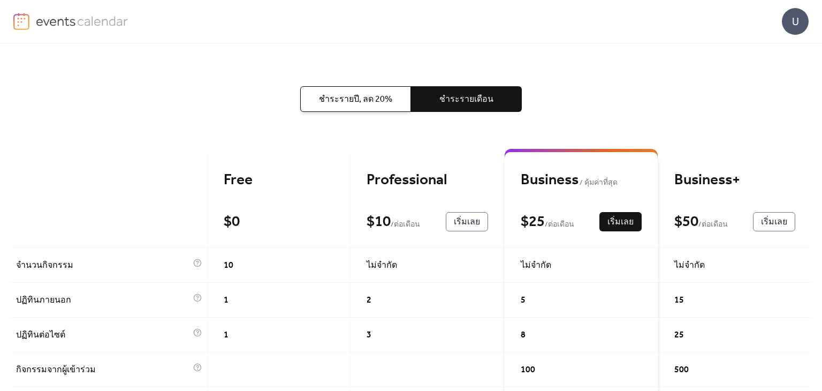
click at [370, 104] on span "ชำระรายปี, ลด 20%" at bounding box center [355, 99] width 73 height 13
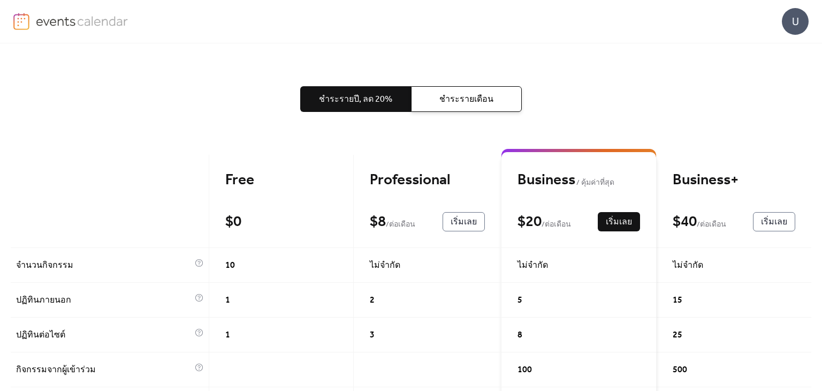
click at [484, 94] on span "ชำระรายเดือน" at bounding box center [466, 99] width 54 height 13
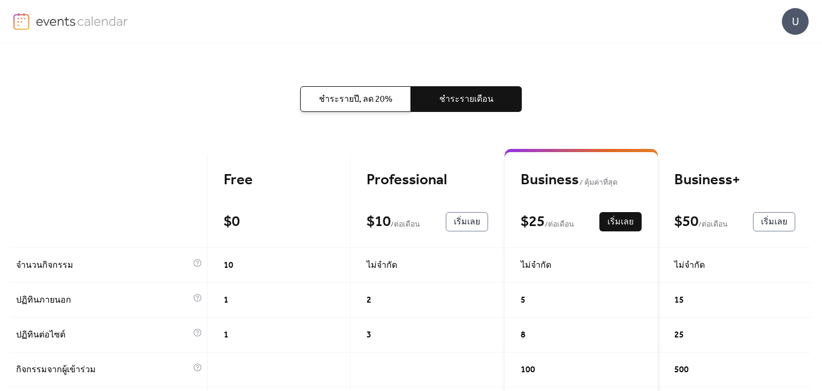
click at [387, 98] on span "ชำระรายปี, ลด 20%" at bounding box center [355, 99] width 73 height 13
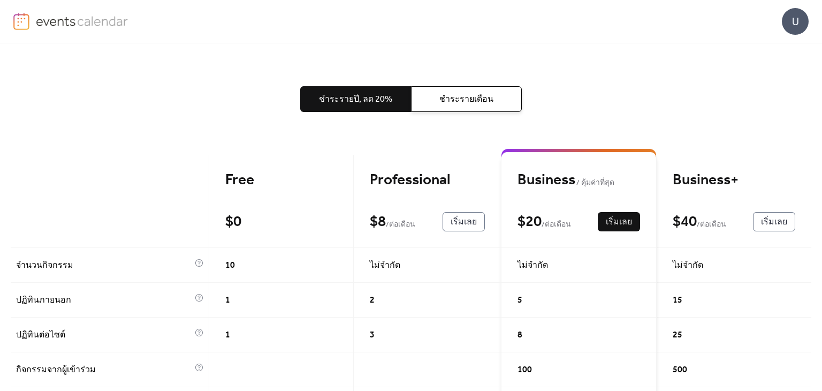
click at [482, 99] on span "ชำระรายเดือน" at bounding box center [466, 99] width 54 height 13
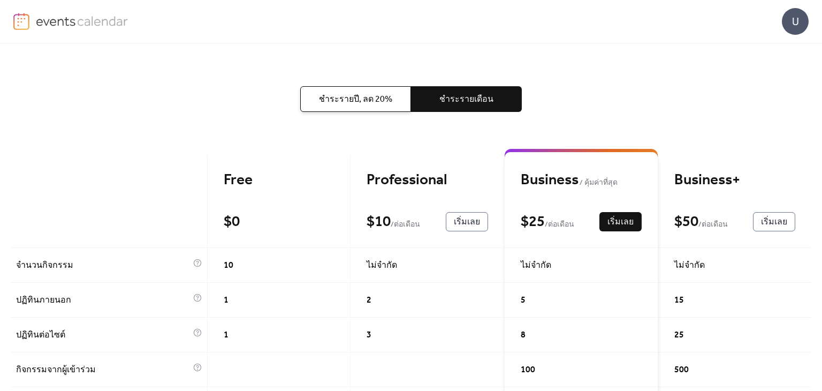
click at [347, 102] on span "ชำระรายปี, ลด 20%" at bounding box center [355, 99] width 73 height 13
